Goal: Information Seeking & Learning: Check status

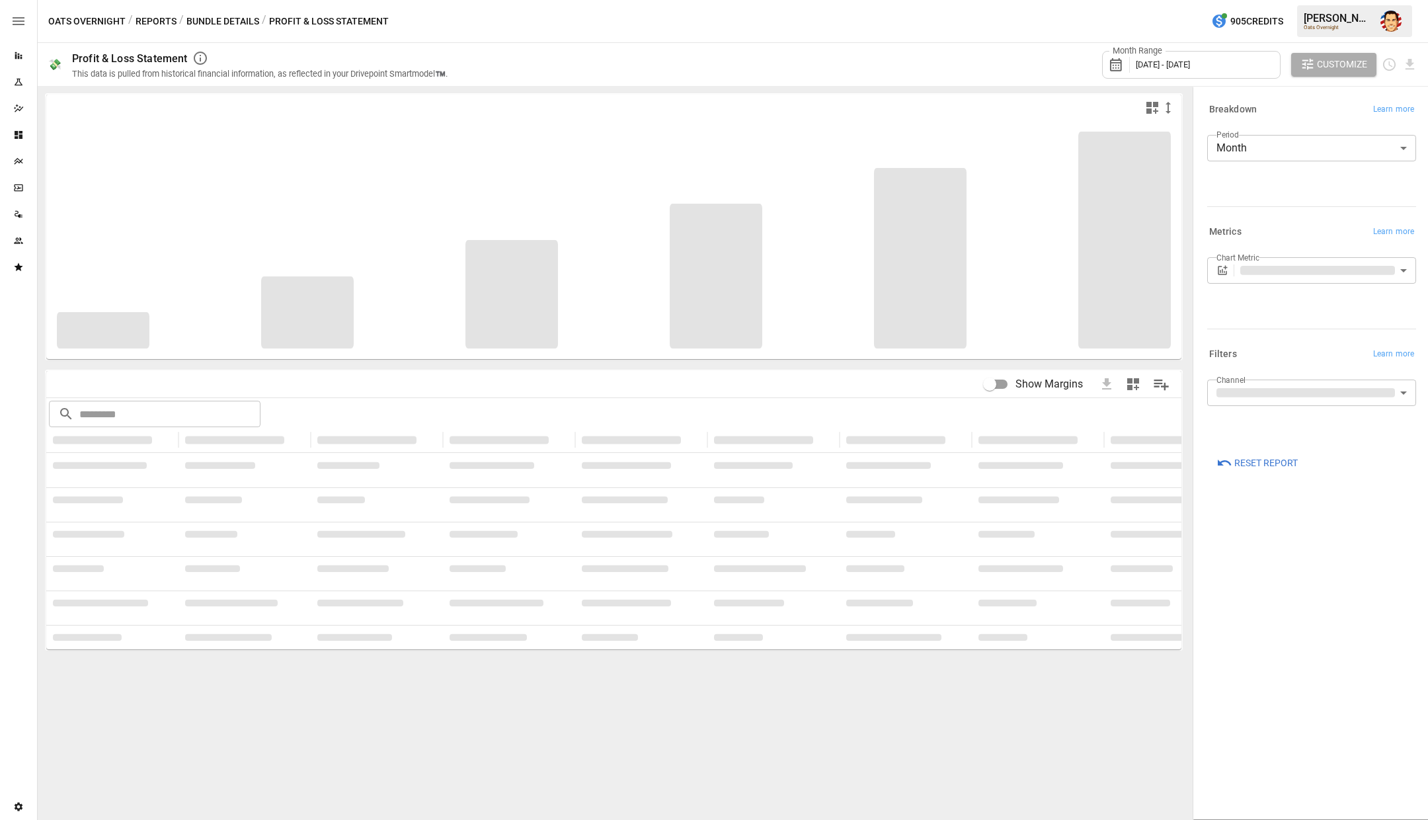
click at [516, 14] on div "Oats Overnight / Reports / Bundle Details / Profit & Loss Statement 905 Credits…" at bounding box center [733, 21] width 1390 height 42
click at [518, 17] on div "Oats Overnight / Reports / Bundle Details / Profit & Loss Statement 905 Credits…" at bounding box center [733, 21] width 1390 height 42
click at [480, 20] on div "Oats Overnight / Reports / Bundle Details / Profit & Loss Statement 905 Credits…" at bounding box center [733, 21] width 1390 height 42
click at [151, 20] on button "Reports" at bounding box center [156, 21] width 41 height 17
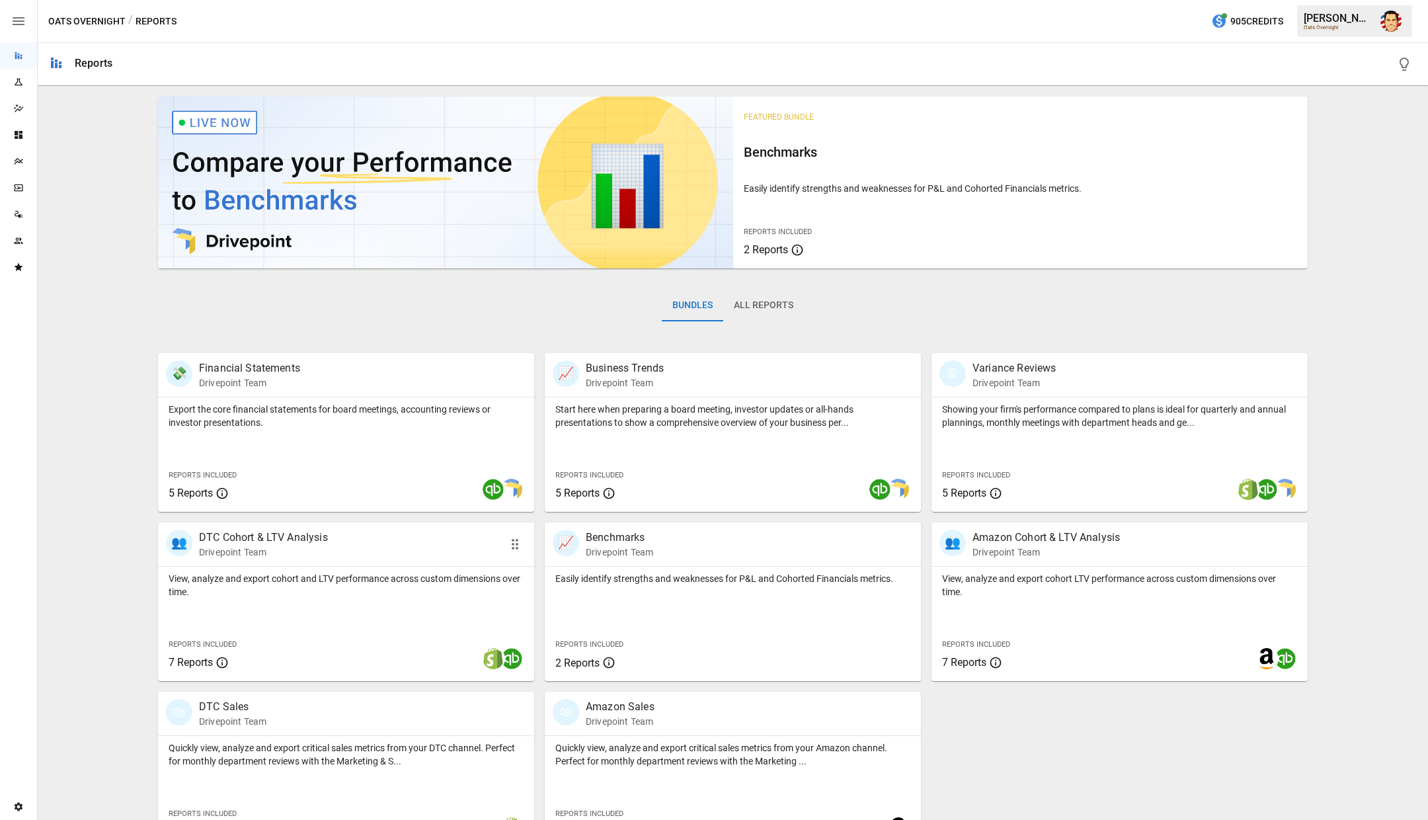
scroll to position [35, 0]
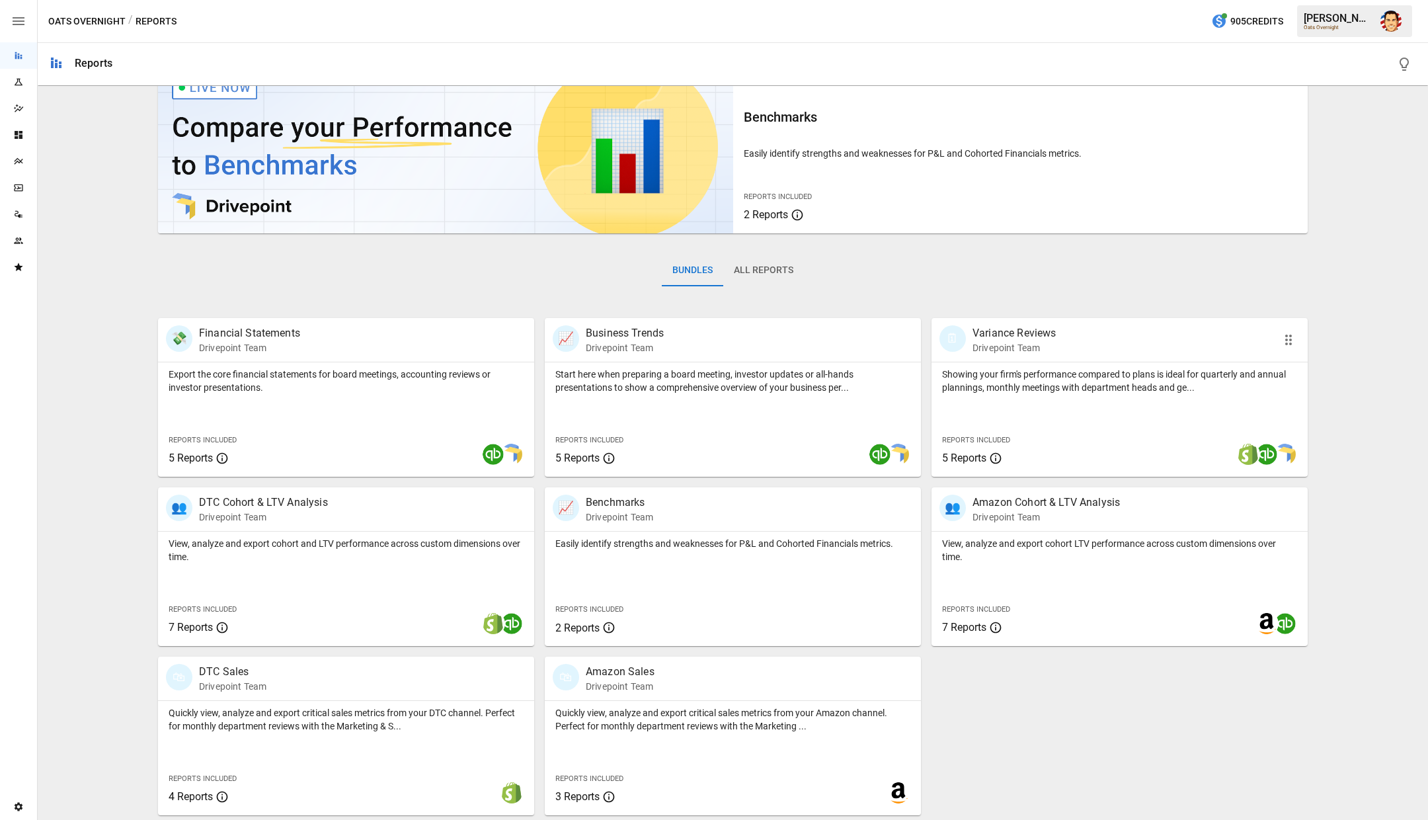
click at [1043, 375] on p "Showing your firm's performance compared to plans is ideal for quarterly and an…" at bounding box center [1119, 381] width 355 height 26
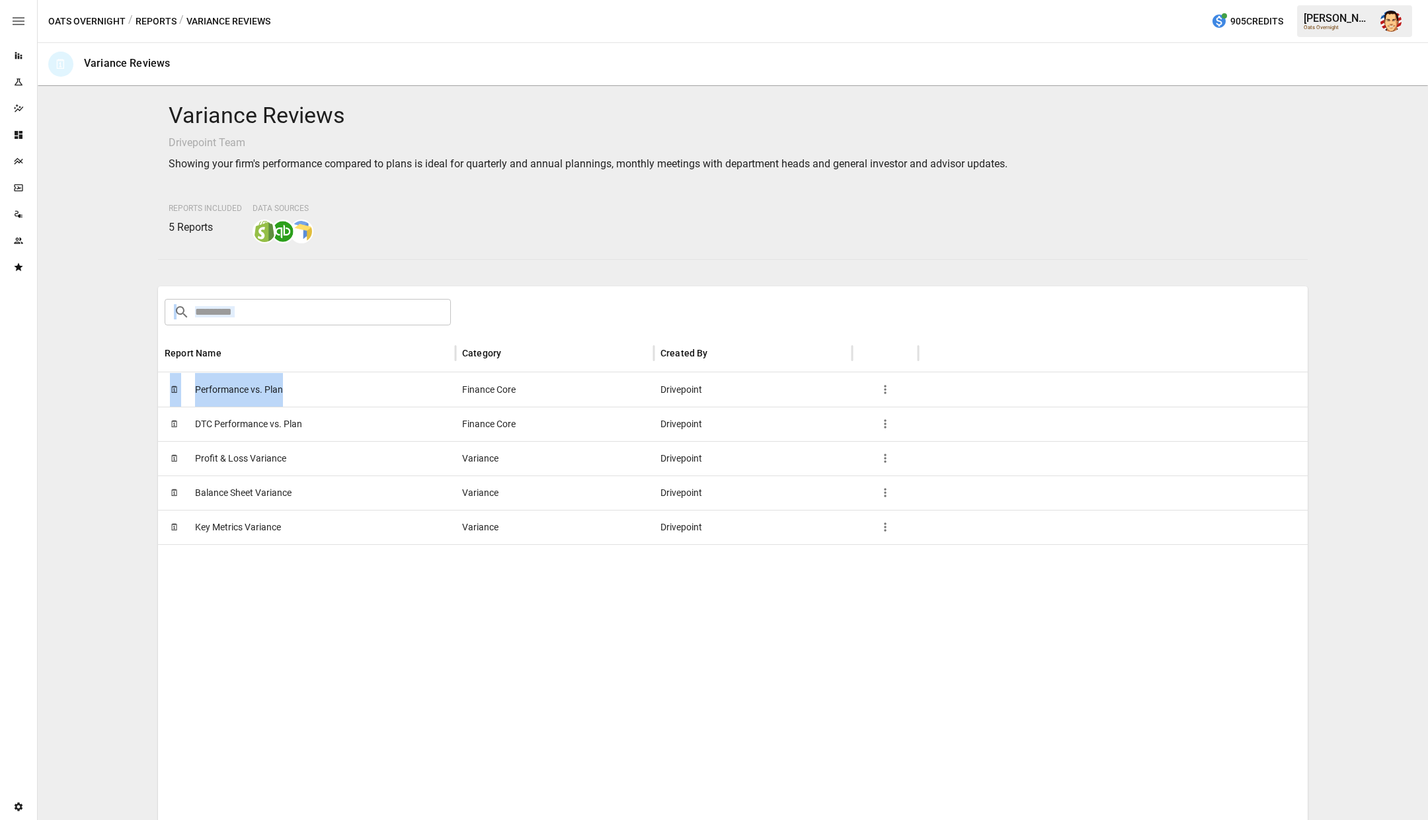
drag, startPoint x: 320, startPoint y: 395, endPoint x: 375, endPoint y: 312, distance: 99.6
click at [375, 313] on div "​ ​ Report Name Category Created By 🗓 Performance vs. Plan Finance Core Drivepo…" at bounding box center [733, 645] width 1150 height 718
click at [125, 353] on div "Variance Reviews Drivepoint Team Showing your firm's performance compared to pl…" at bounding box center [733, 452] width 1380 height 723
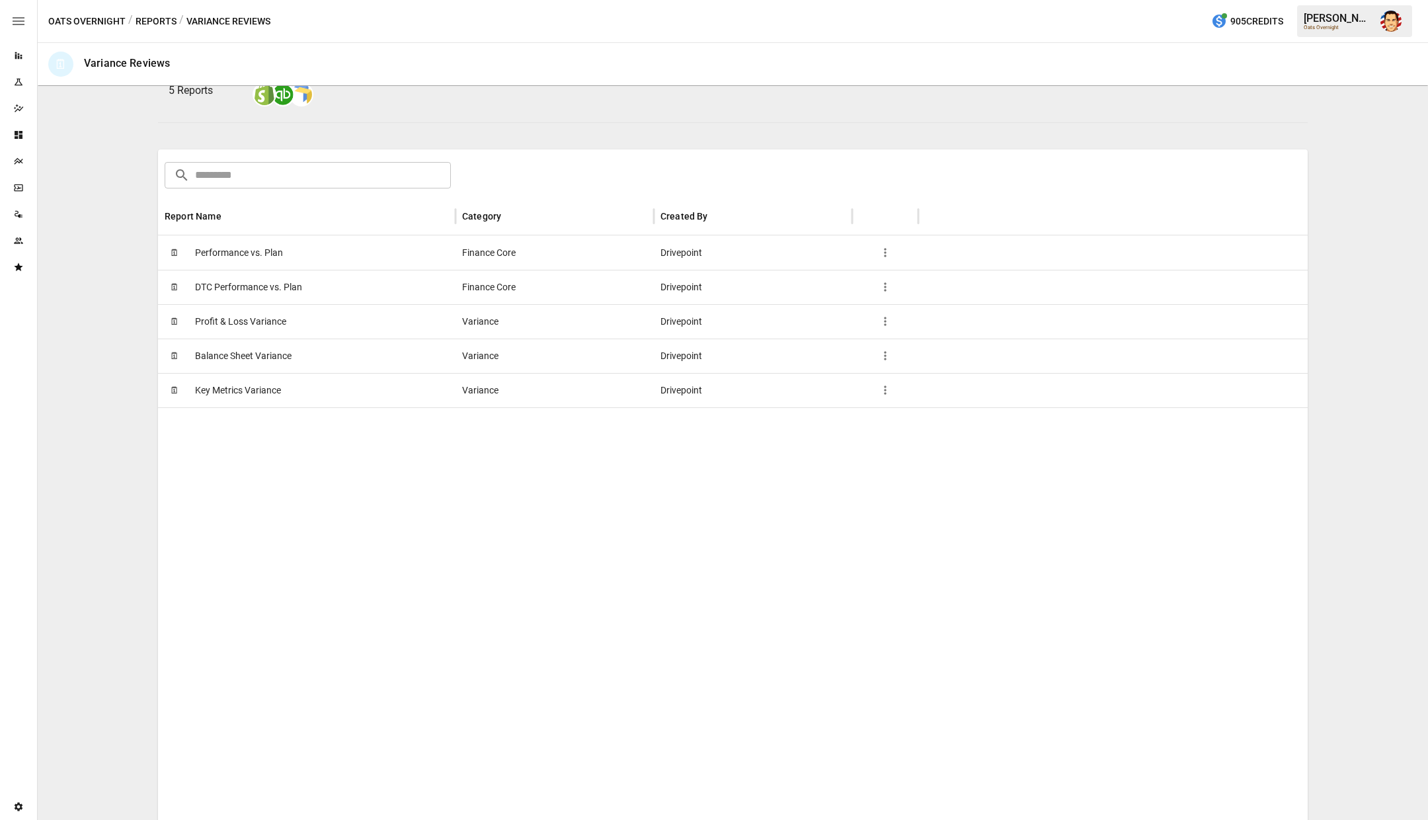
scroll to position [139, 0]
click at [274, 254] on span "Performance vs. Plan" at bounding box center [239, 250] width 88 height 34
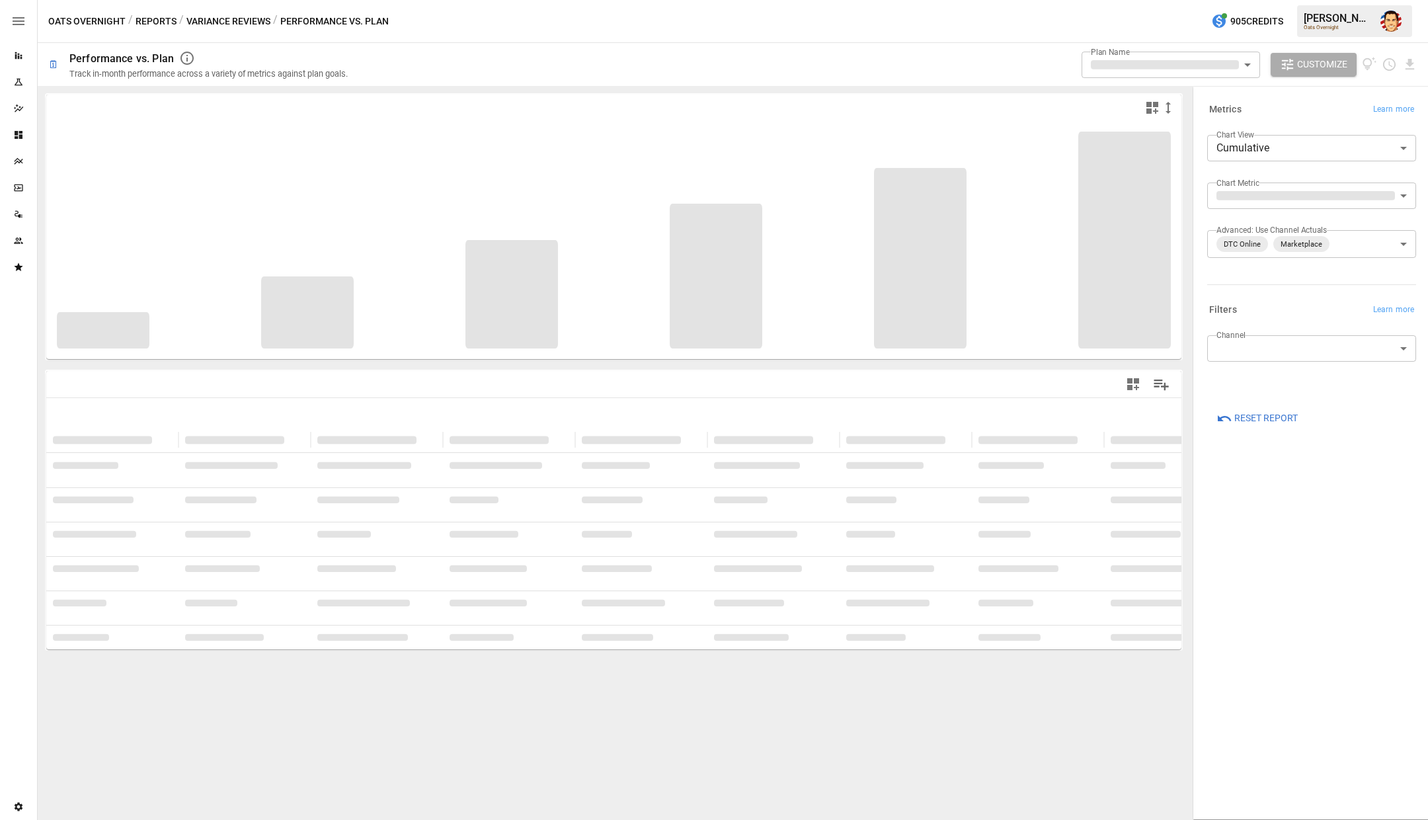
type input "**********"
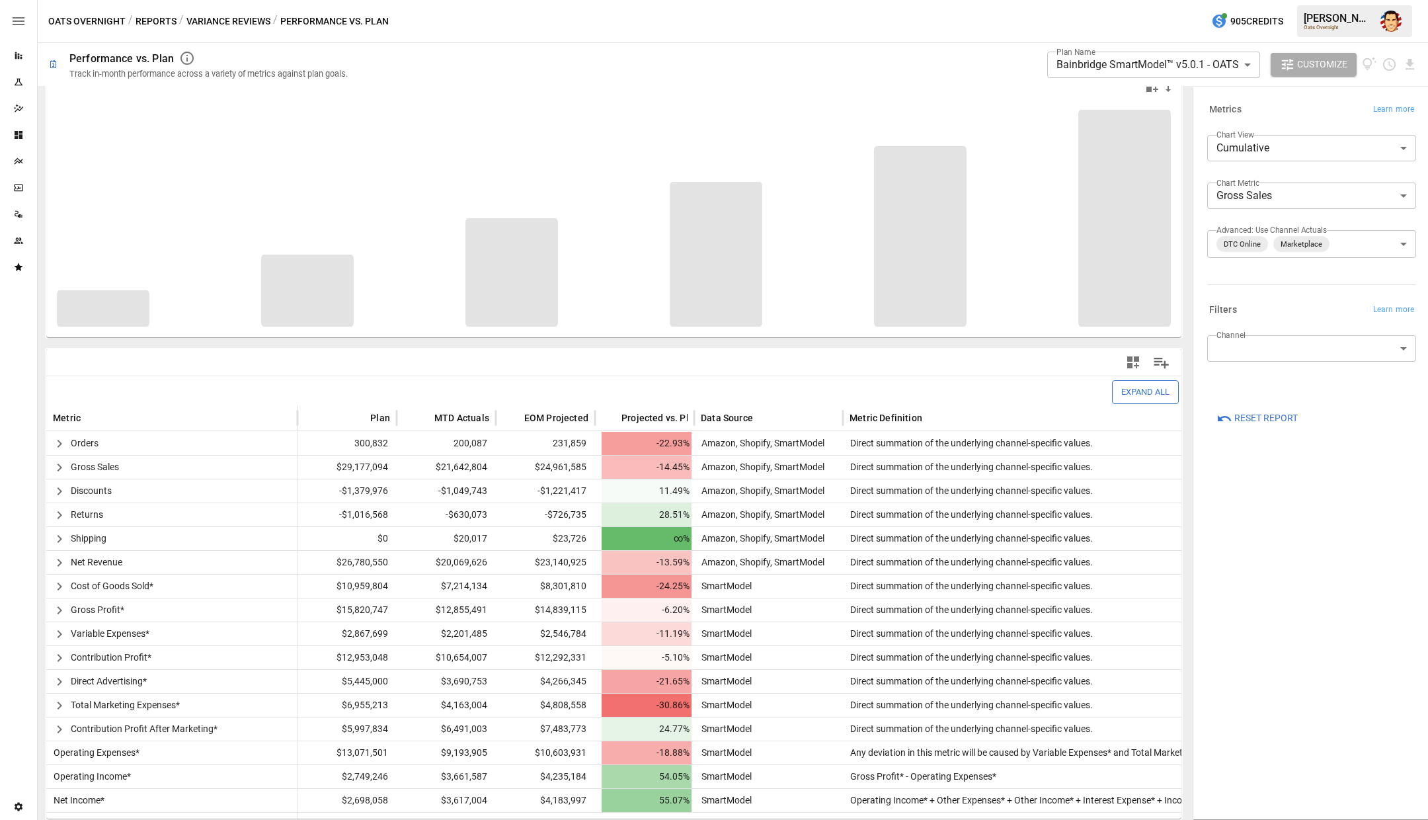
scroll to position [20, 0]
click at [1161, 363] on icon "Manage Columns" at bounding box center [1161, 363] width 19 height 19
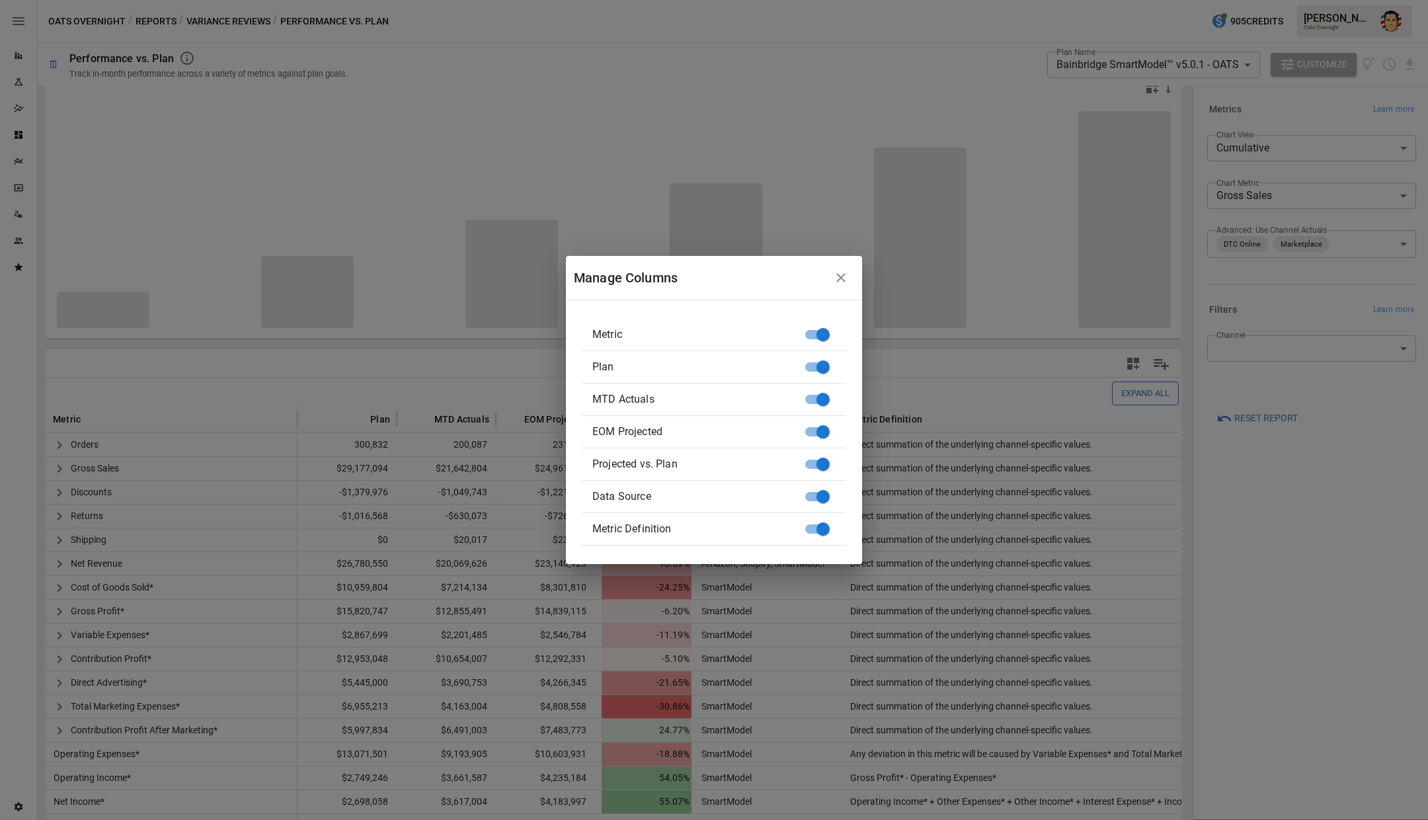
click at [837, 278] on icon "button" at bounding box center [841, 278] width 16 height 16
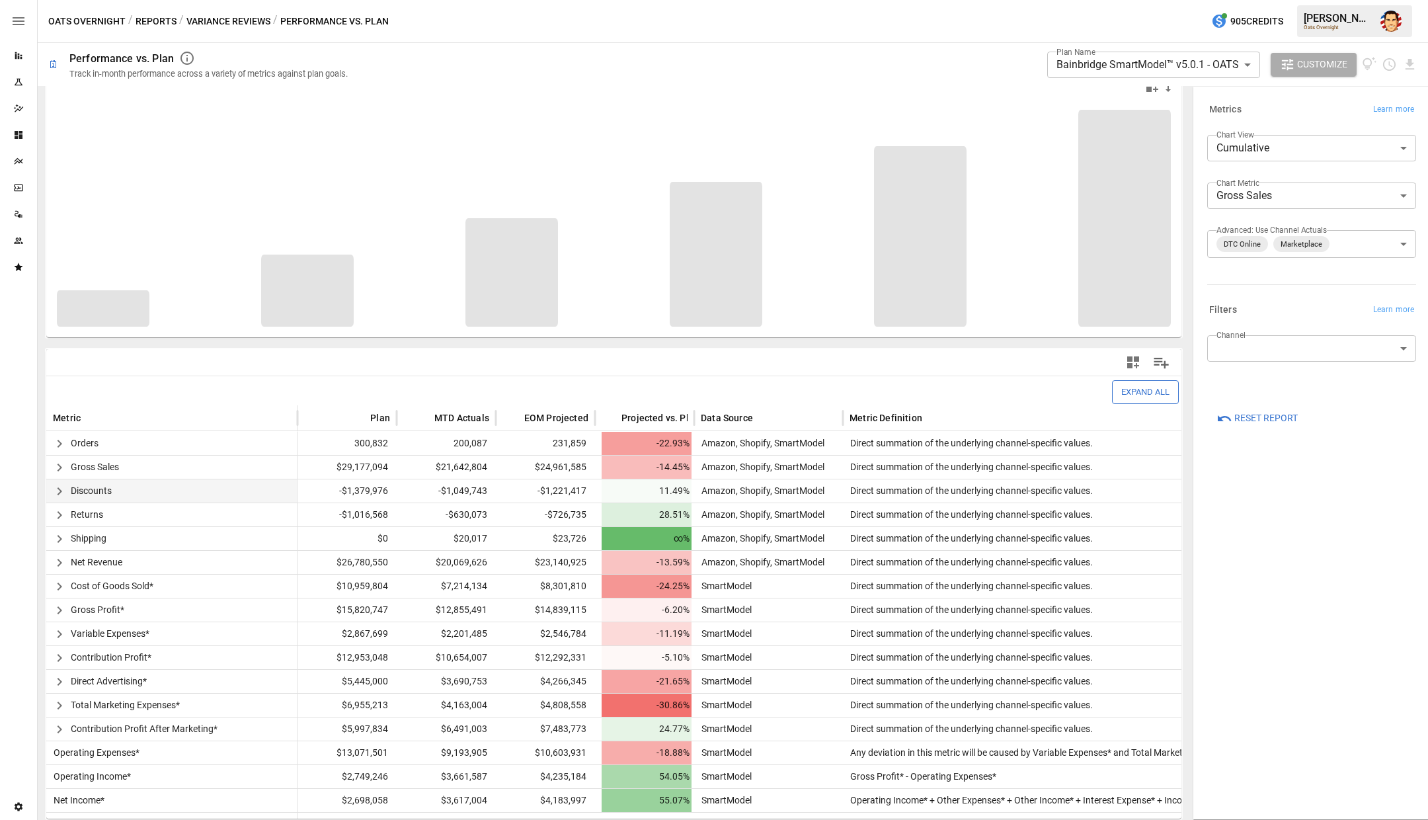
scroll to position [0, 0]
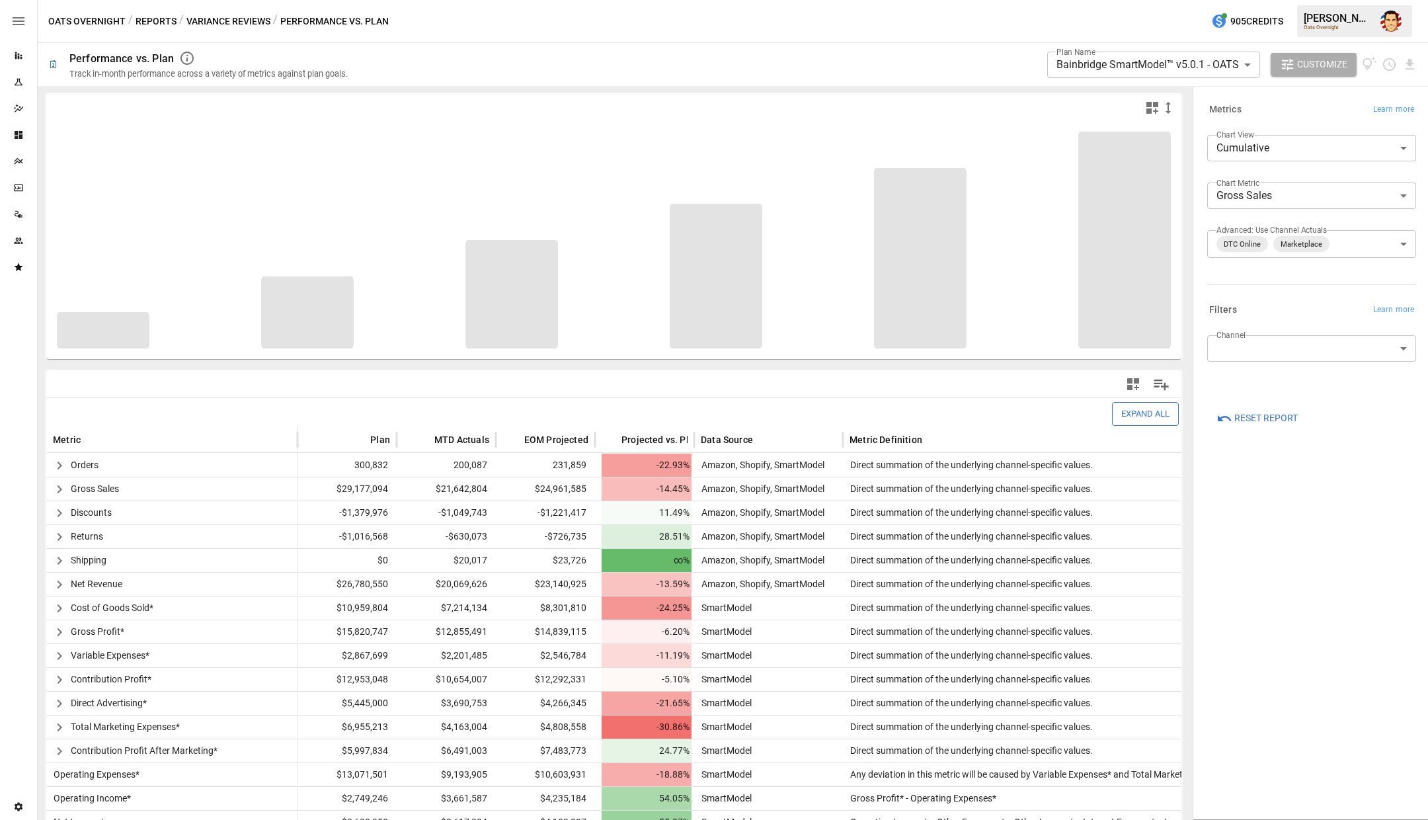
click at [1287, 0] on body "**********" at bounding box center [714, 0] width 1428 height 0
click at [1279, 203] on div at bounding box center [714, 410] width 1428 height 820
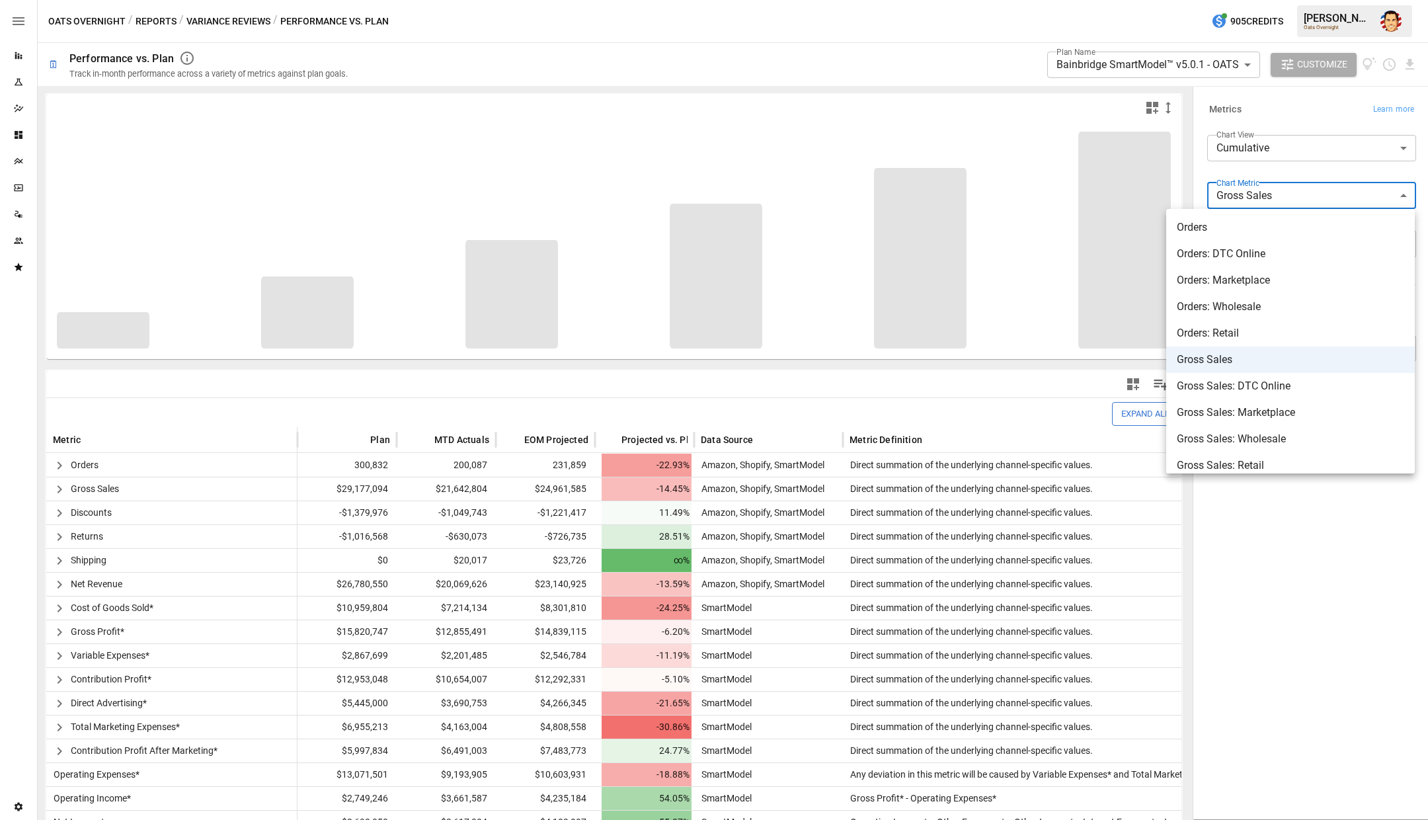
click at [1386, 0] on body "**********" at bounding box center [714, 0] width 1428 height 0
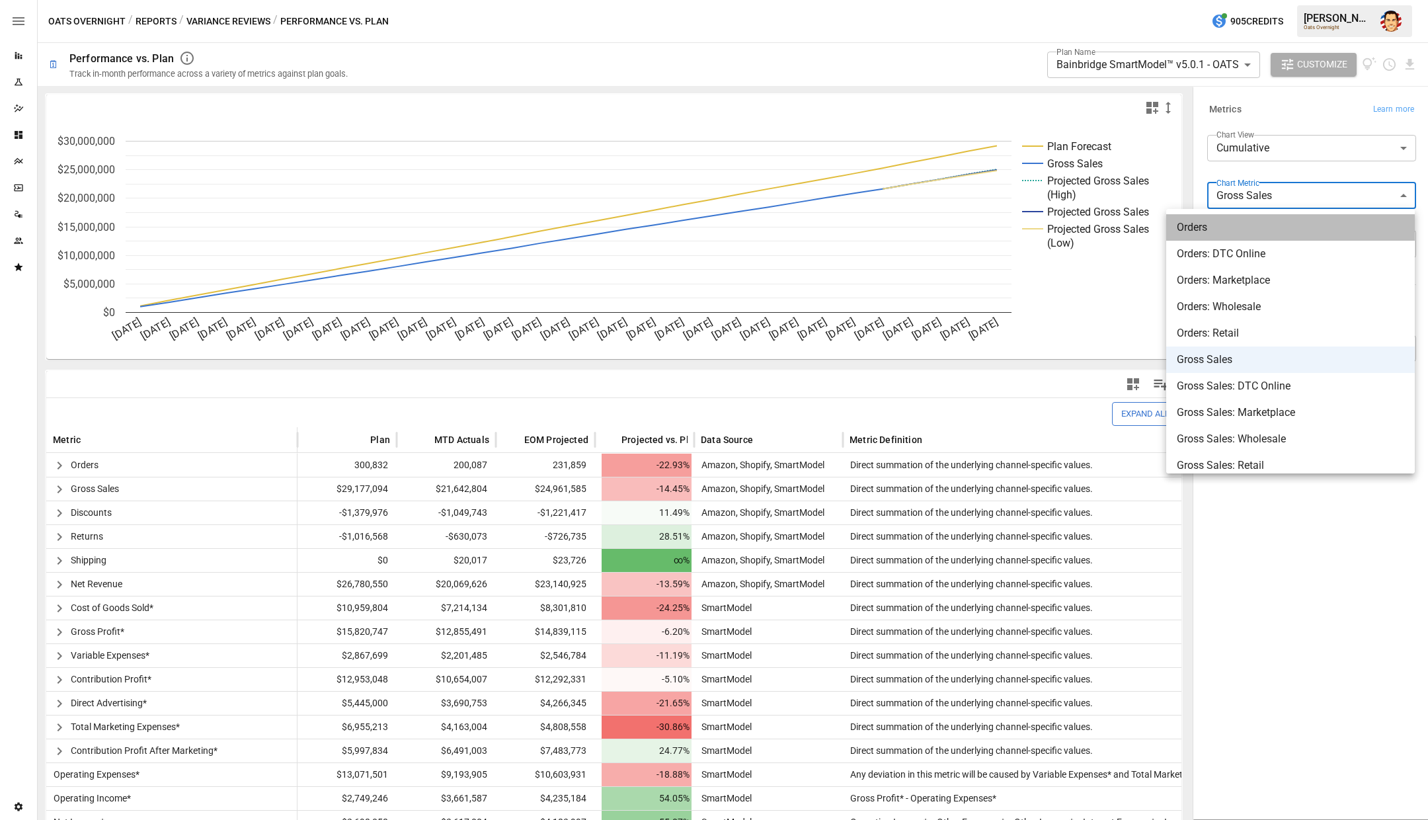
click at [1349, 236] on li "Orders" at bounding box center [1290, 227] width 249 height 26
type input "******"
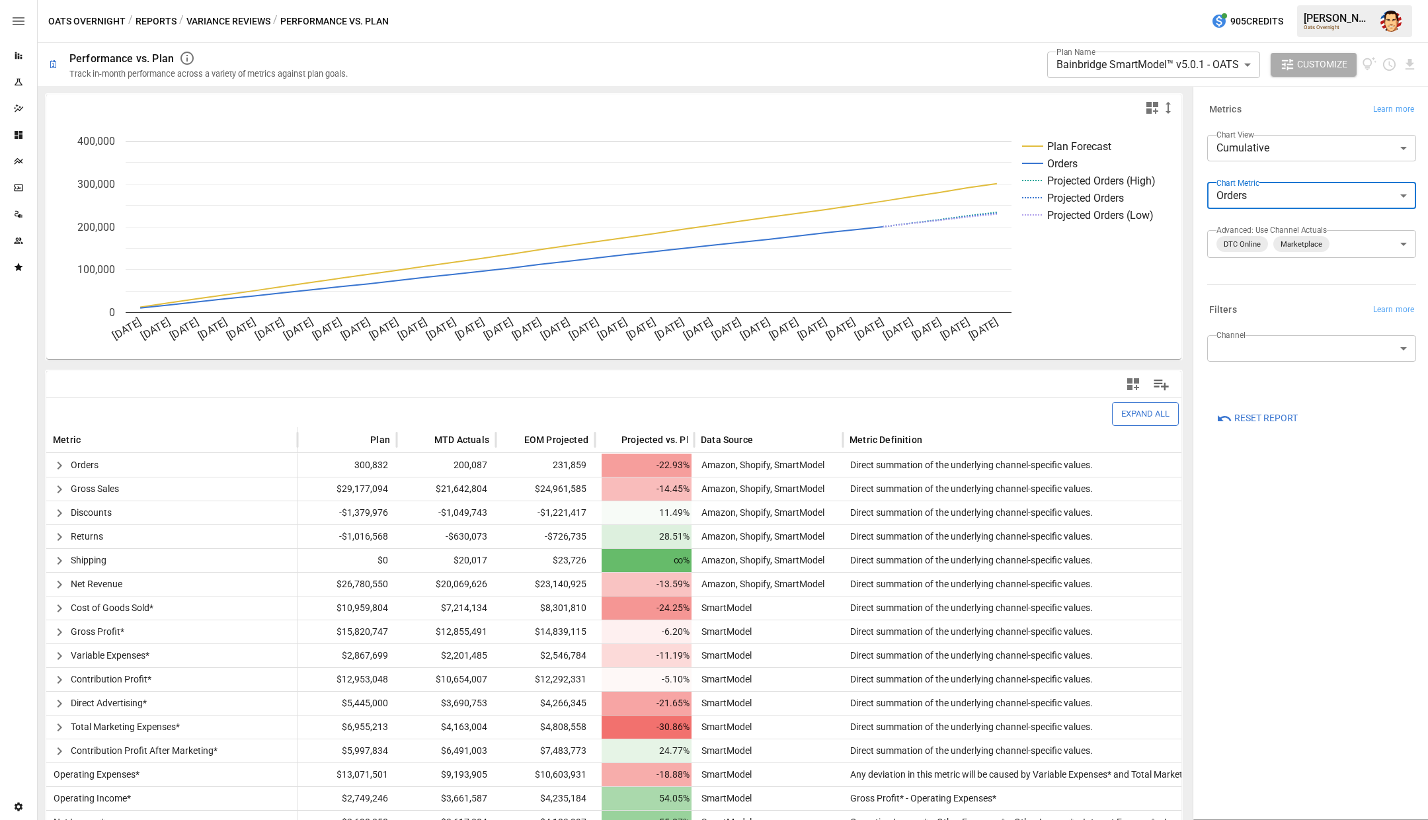
click at [1310, 299] on div "Filters Learn more" at bounding box center [1309, 308] width 214 height 24
click at [1301, 0] on body "**********" at bounding box center [714, 0] width 1428 height 0
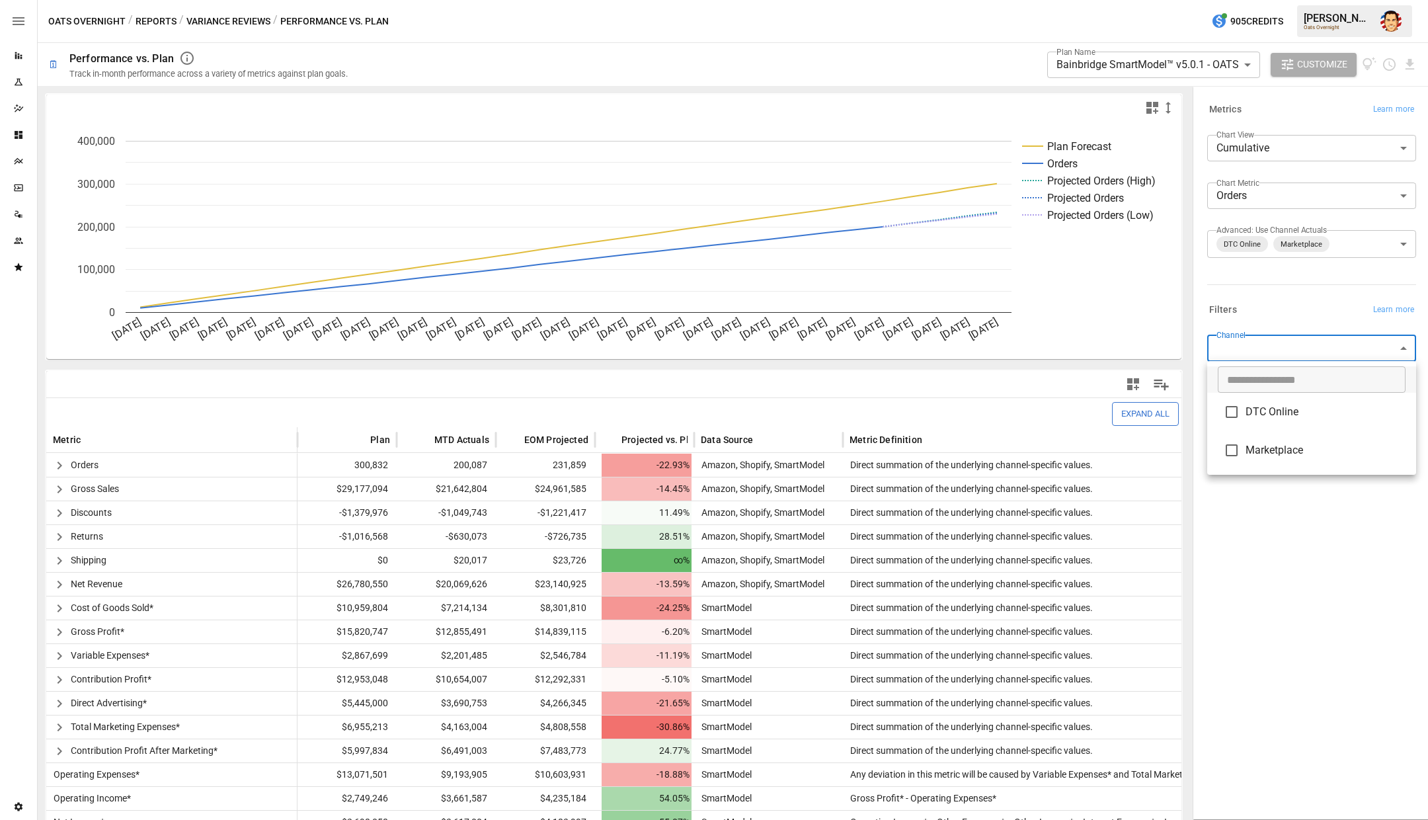
click at [1238, 313] on div at bounding box center [714, 410] width 1428 height 820
click at [1255, 0] on body "**********" at bounding box center [714, 0] width 1428 height 0
click at [1231, 289] on div "​ DTC Online Marketplace" at bounding box center [714, 410] width 1428 height 820
click at [56, 465] on div at bounding box center [714, 410] width 1428 height 820
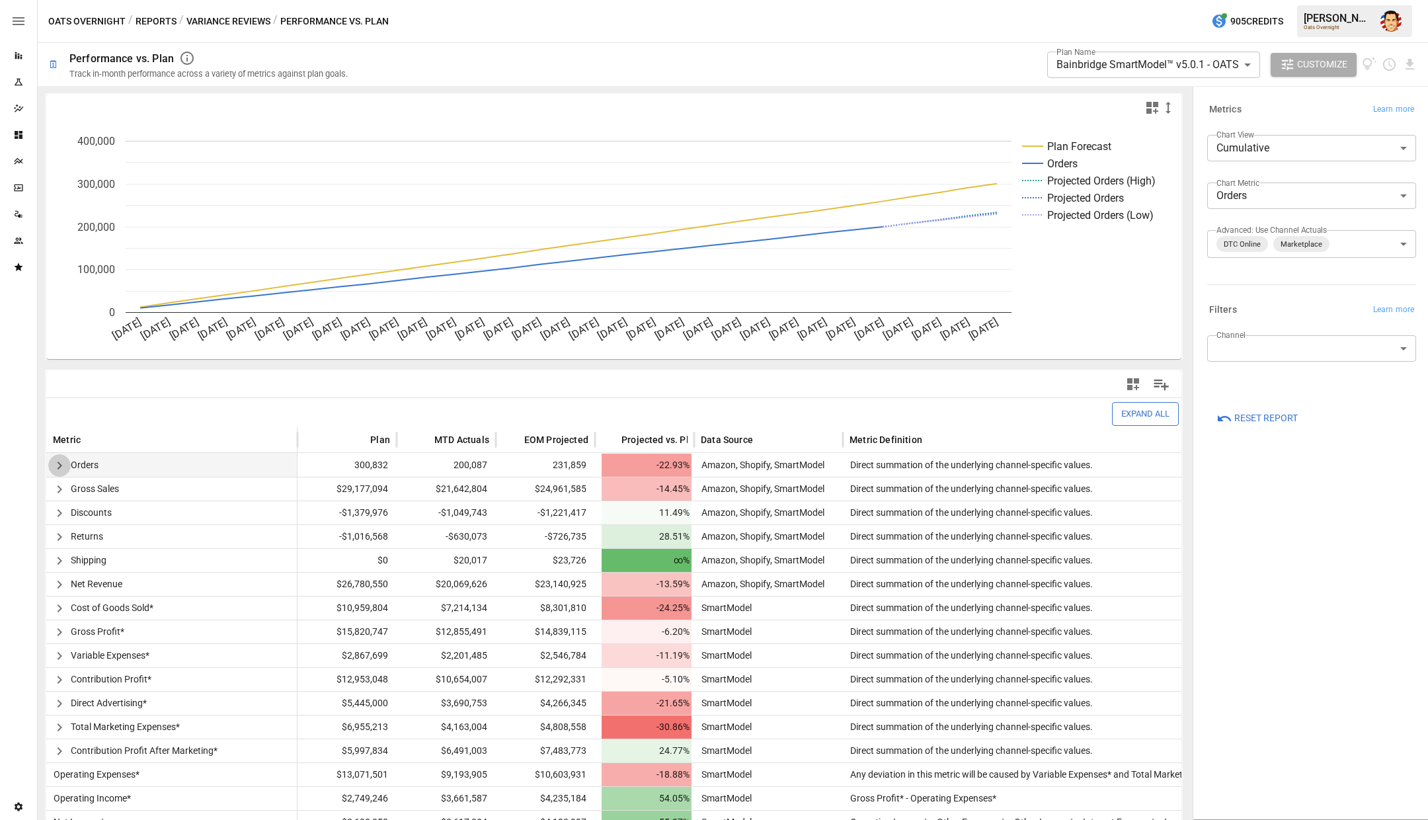
click at [62, 465] on icon "button" at bounding box center [60, 465] width 16 height 16
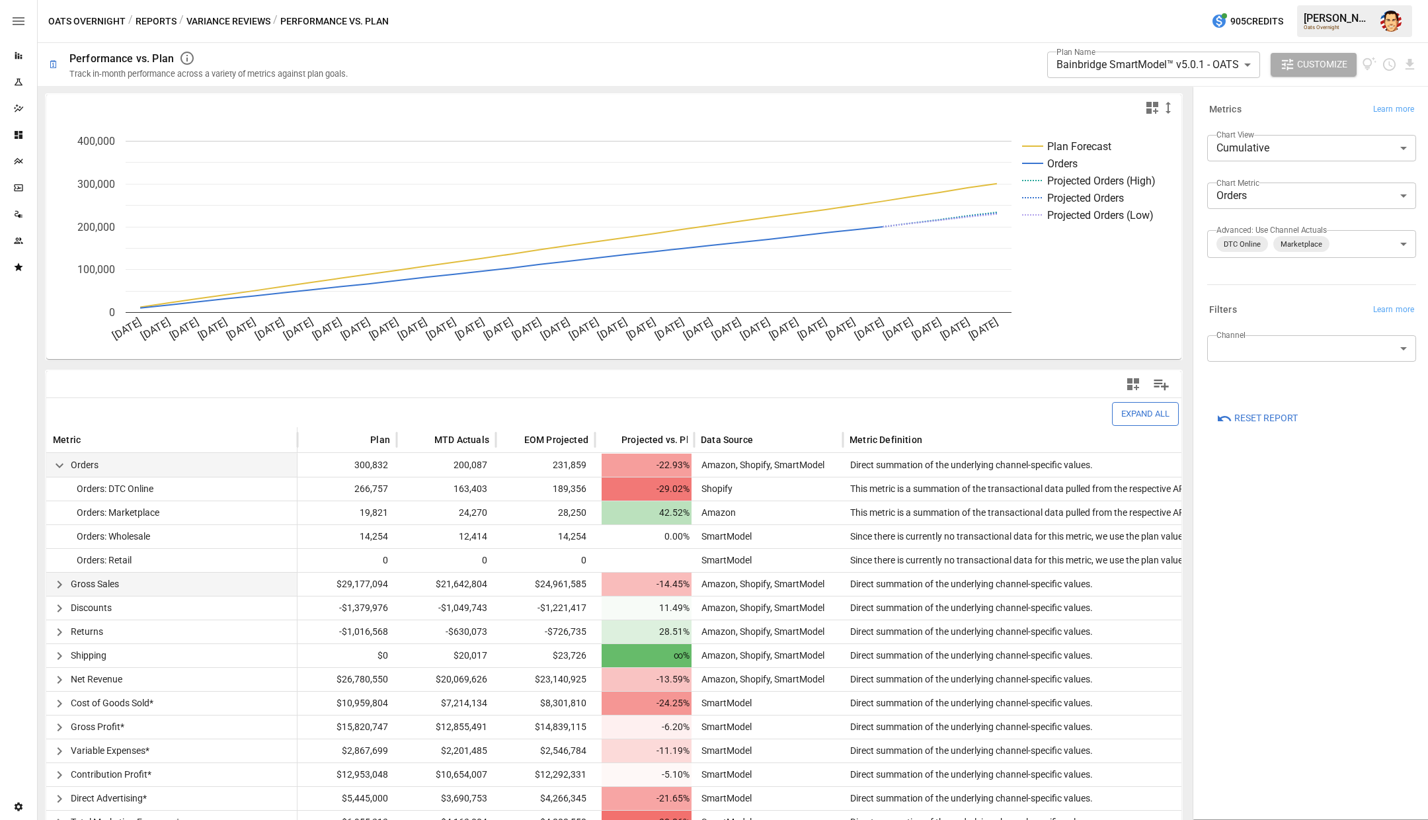
click at [61, 583] on icon "button" at bounding box center [59, 584] width 5 height 8
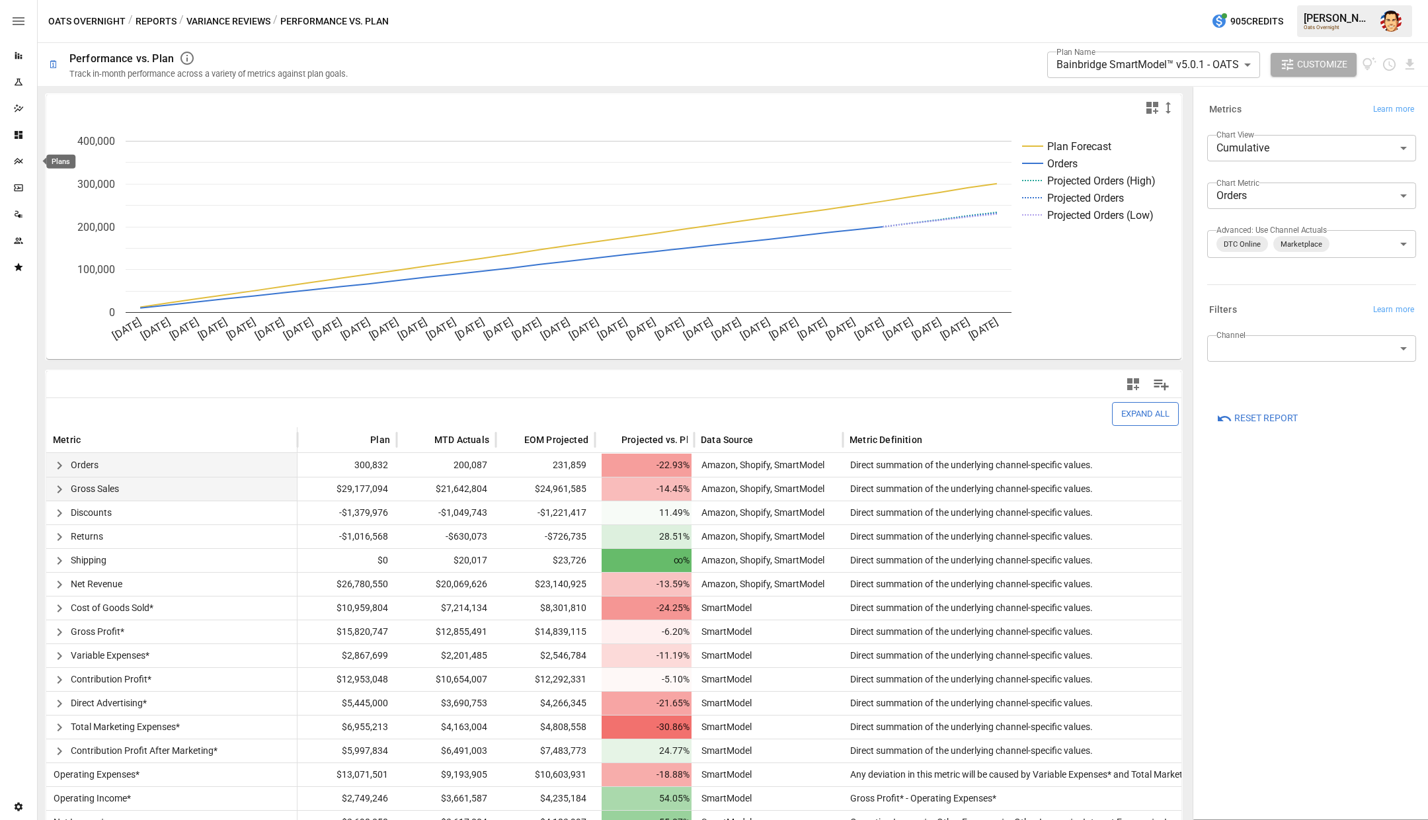
click at [22, 156] on icon "Plans" at bounding box center [18, 161] width 11 height 11
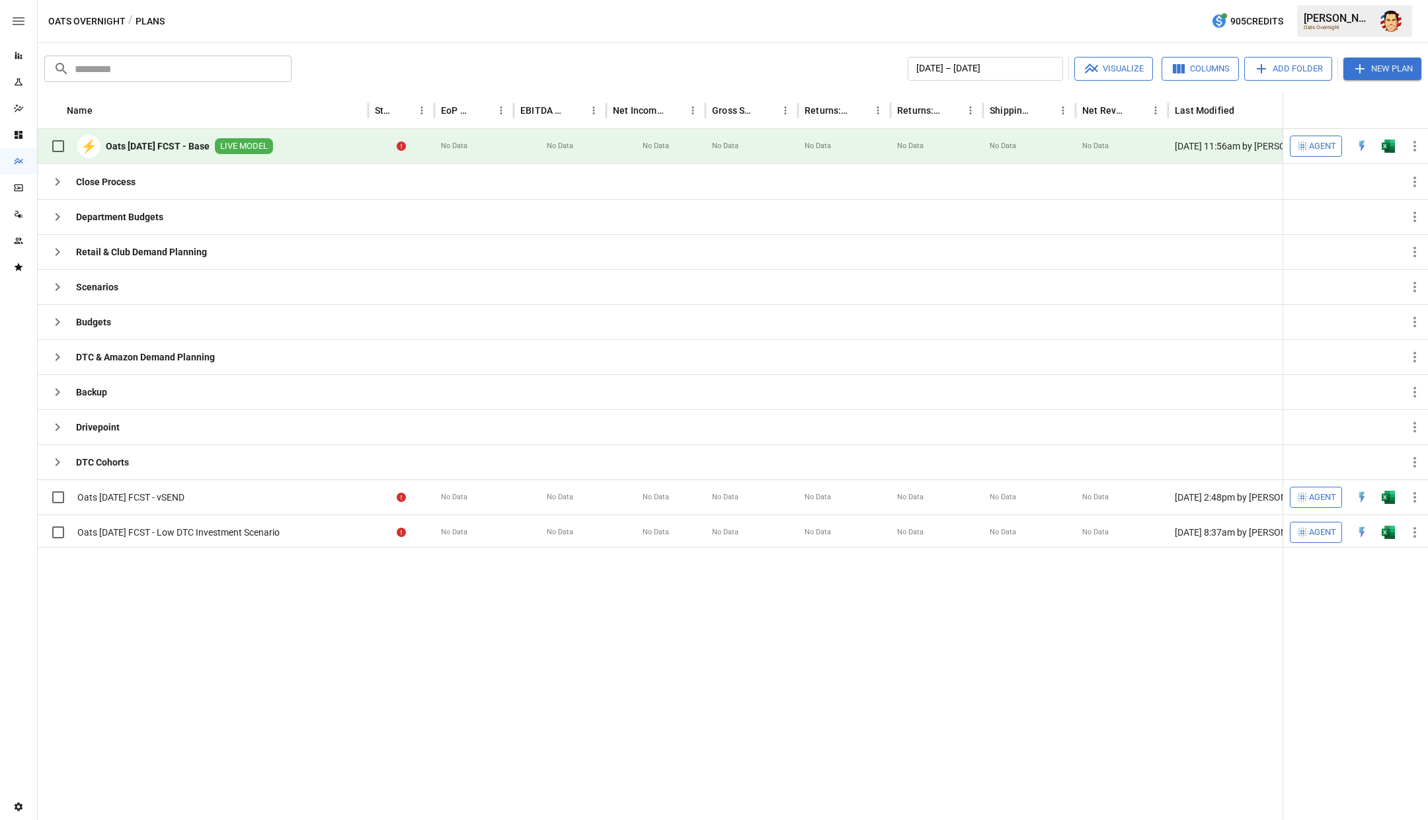
click at [176, 142] on b "Oats [DATE] FCST - Base" at bounding box center [158, 145] width 104 height 13
click at [469, 645] on div at bounding box center [686, 683] width 1296 height 273
drag, startPoint x: 268, startPoint y: 642, endPoint x: 185, endPoint y: 639, distance: 83.3
click at [268, 642] on div at bounding box center [686, 683] width 1296 height 273
drag, startPoint x: 182, startPoint y: 639, endPoint x: 222, endPoint y: 624, distance: 42.9
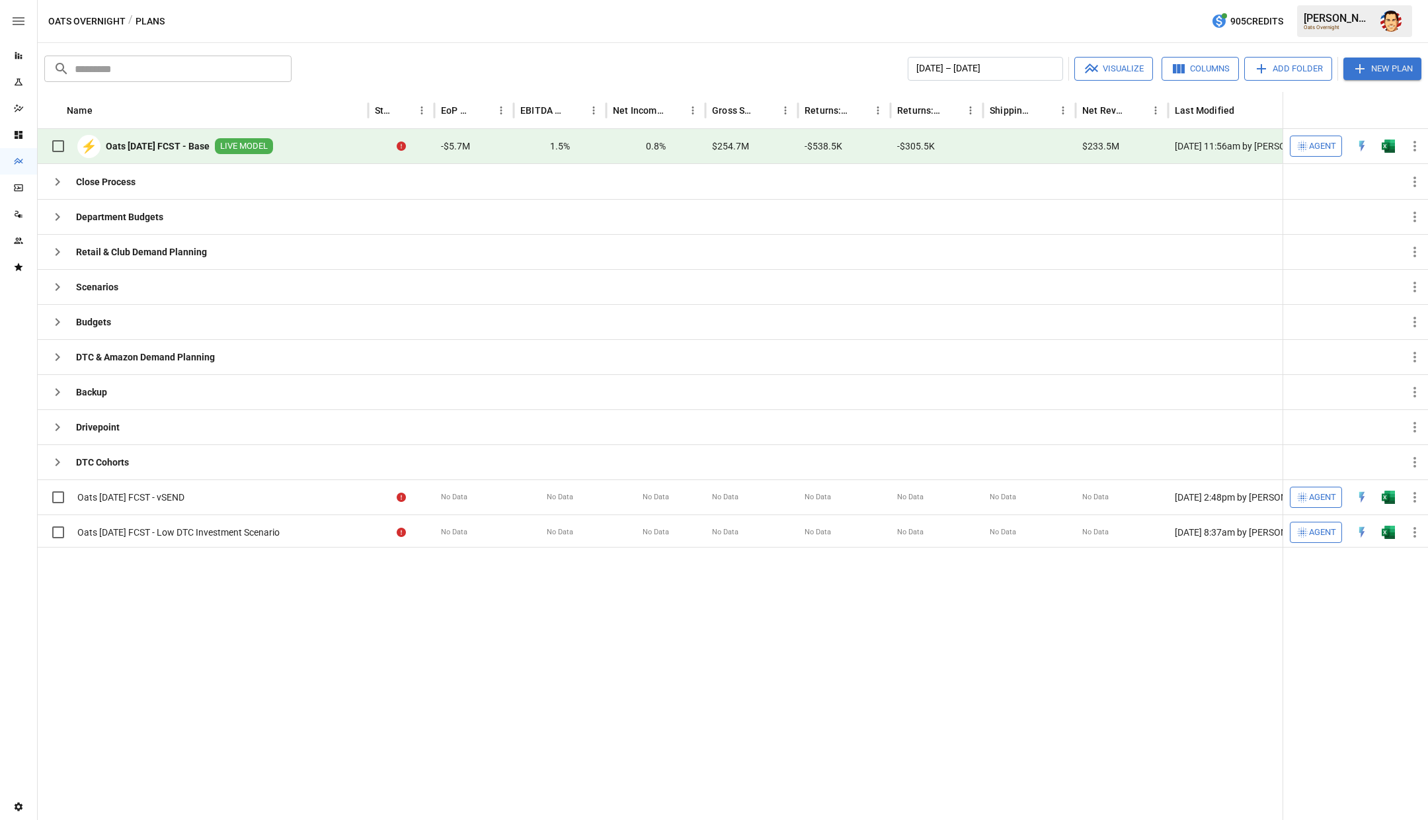
click at [182, 639] on div at bounding box center [686, 683] width 1296 height 273
drag, startPoint x: 264, startPoint y: 589, endPoint x: 257, endPoint y: 550, distance: 39.7
click at [264, 589] on div at bounding box center [686, 683] width 1296 height 273
click at [421, 28] on div "Oats Overnight / Plans 905 Credits [PERSON_NAME] Overnight" at bounding box center [733, 21] width 1390 height 42
click at [423, 15] on div "Oats Overnight / Plans 905 Credits [PERSON_NAME] Overnight" at bounding box center [733, 21] width 1390 height 42
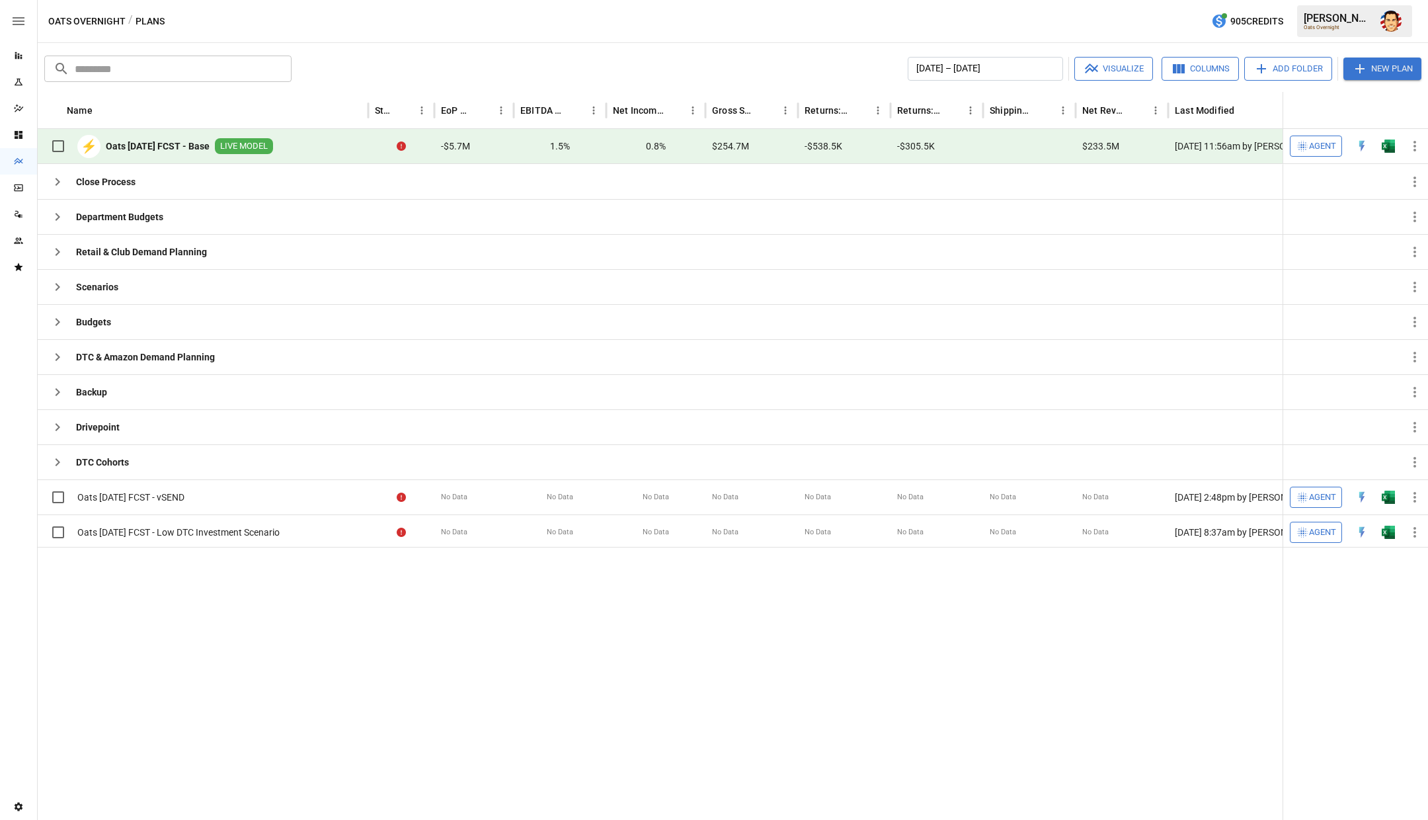
click at [517, 17] on div "Oats Overnight / Plans 905 Credits [PERSON_NAME] Overnight" at bounding box center [733, 21] width 1390 height 42
click at [473, 20] on div "Oats Overnight / Plans 905 Credits [PERSON_NAME] Overnight" at bounding box center [733, 21] width 1390 height 42
click at [303, 11] on div "Oats Overnight / Plans 905 Credits [PERSON_NAME] Overnight" at bounding box center [733, 21] width 1390 height 42
click at [315, 19] on div "Oats Overnight / Plans 905 Credits [PERSON_NAME] Overnight" at bounding box center [733, 21] width 1390 height 42
click at [322, 21] on div "Oats Overnight / Plans 905 Credits [PERSON_NAME] Overnight" at bounding box center [733, 21] width 1390 height 42
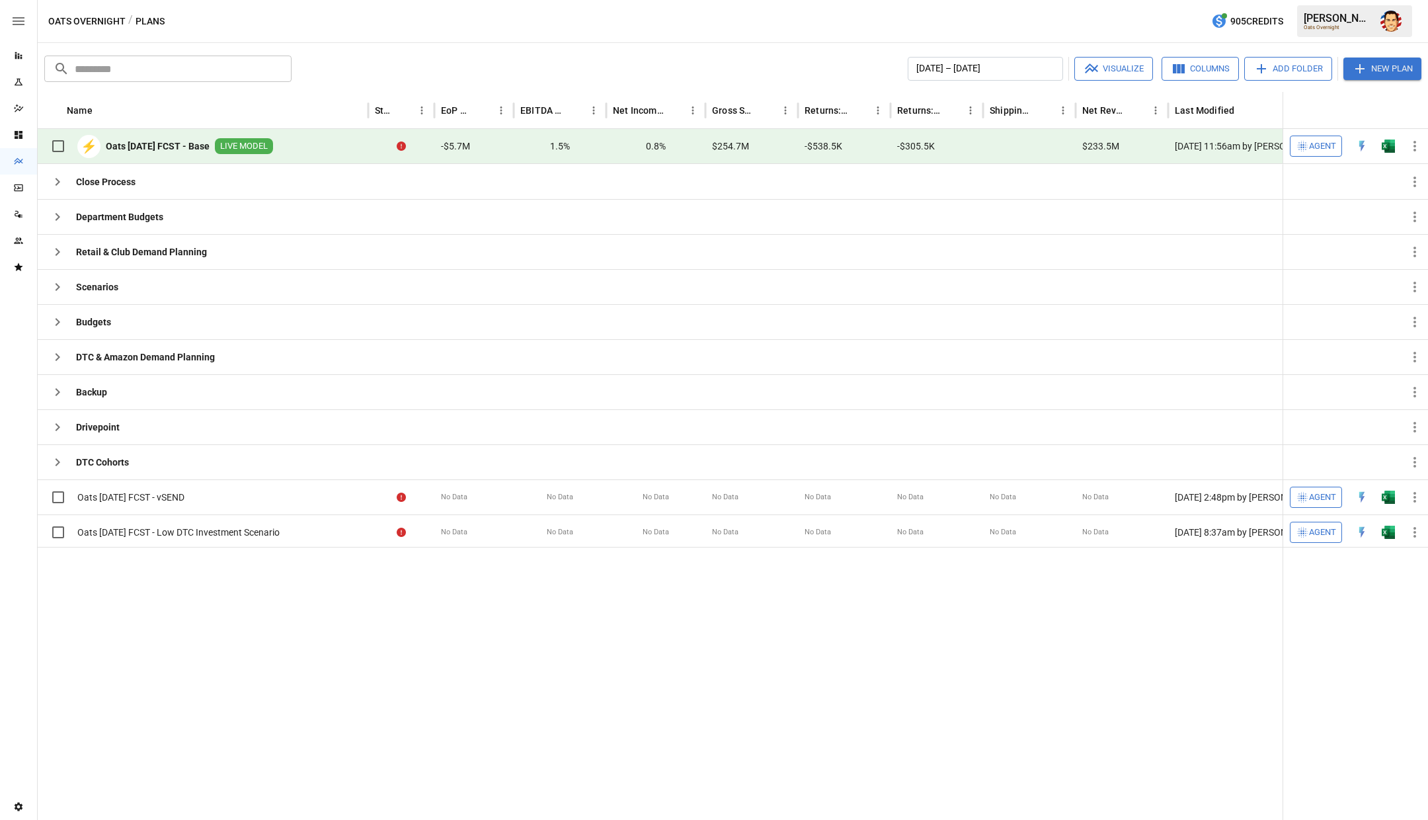
click at [411, 18] on div "Oats Overnight / Plans 905 Credits [PERSON_NAME] Overnight" at bounding box center [733, 21] width 1390 height 42
click at [410, 18] on div "Oats Overnight / Plans 905 Credits [PERSON_NAME] Overnight" at bounding box center [733, 21] width 1390 height 42
click at [174, 147] on b "Oats [DATE] FCST - Base" at bounding box center [158, 145] width 104 height 13
click at [379, 9] on div "Oats Overnight / Plans 905 Credits [PERSON_NAME] Overnight" at bounding box center [733, 21] width 1390 height 42
